Goal: Complete application form: Complete application form

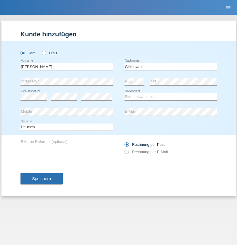
type input "Gleichweit"
select select "CH"
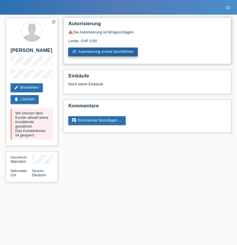
click at [103, 52] on link "refresh Autorisierung erneut durchführen" at bounding box center [102, 51] width 69 height 9
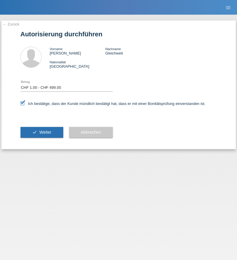
select select "1"
click at [42, 132] on span "Weiter" at bounding box center [45, 132] width 12 height 5
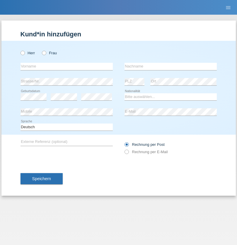
radio input "true"
click at [67, 66] on input "text" at bounding box center [67, 66] width 92 height 7
type input "Abohanan"
click at [171, 66] on input "text" at bounding box center [171, 66] width 92 height 7
type input "Jusuf"
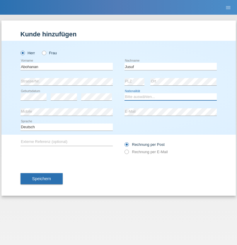
select select "SY"
select select "C"
select select "20"
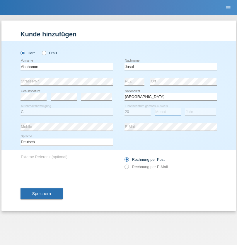
select select "10"
select select "2011"
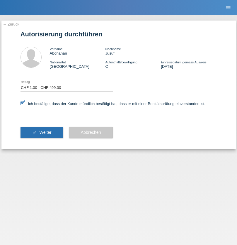
select select "1"
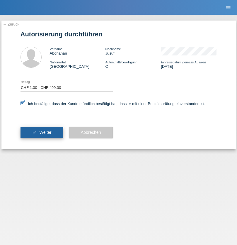
click at [42, 132] on span "Weiter" at bounding box center [45, 132] width 12 height 5
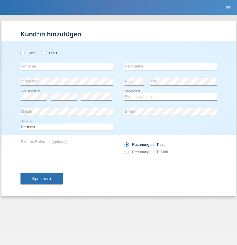
radio input "true"
click at [67, 66] on input "text" at bounding box center [67, 66] width 92 height 7
type input "[PERSON_NAME]"
click at [171, 66] on input "text" at bounding box center [171, 66] width 92 height 7
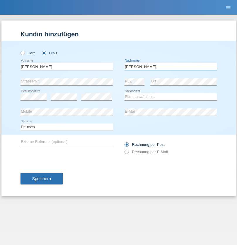
type input "Klinkenberg"
select select "CH"
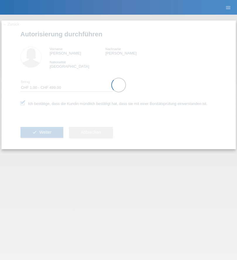
select select "1"
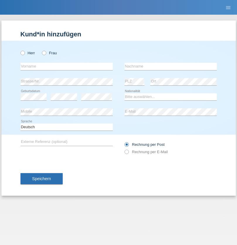
radio input "true"
click at [67, 66] on input "text" at bounding box center [67, 66] width 92 height 7
type input "Patrik"
click at [171, 66] on input "text" at bounding box center [171, 66] width 92 height 7
type input "[PERSON_NAME]"
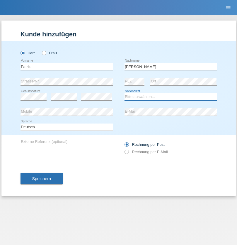
select select "CH"
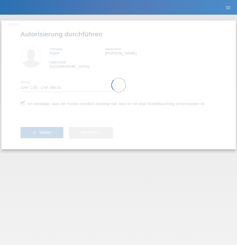
select select "1"
